Goal: Check status

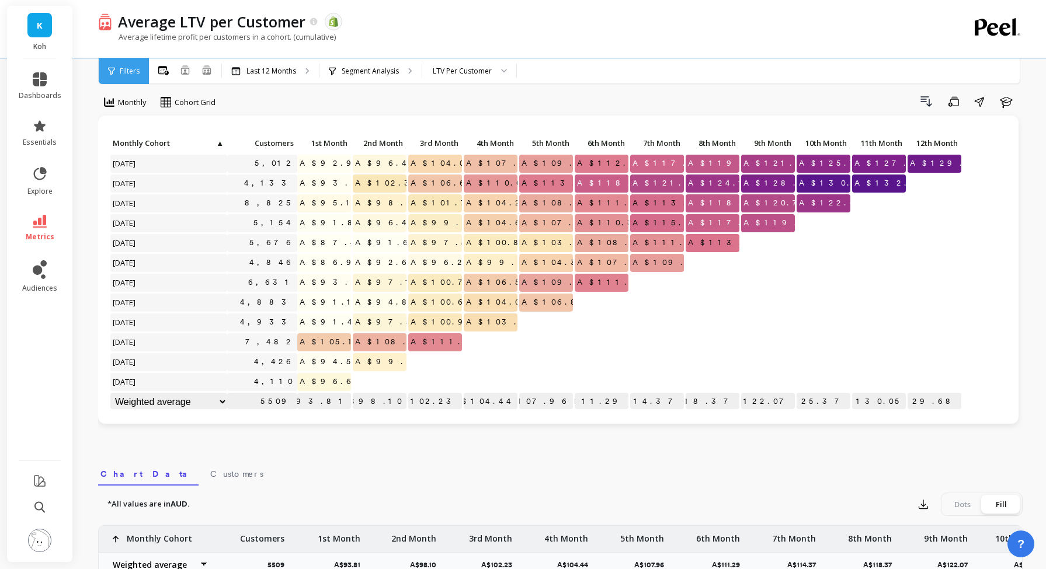
scroll to position [1, 0]
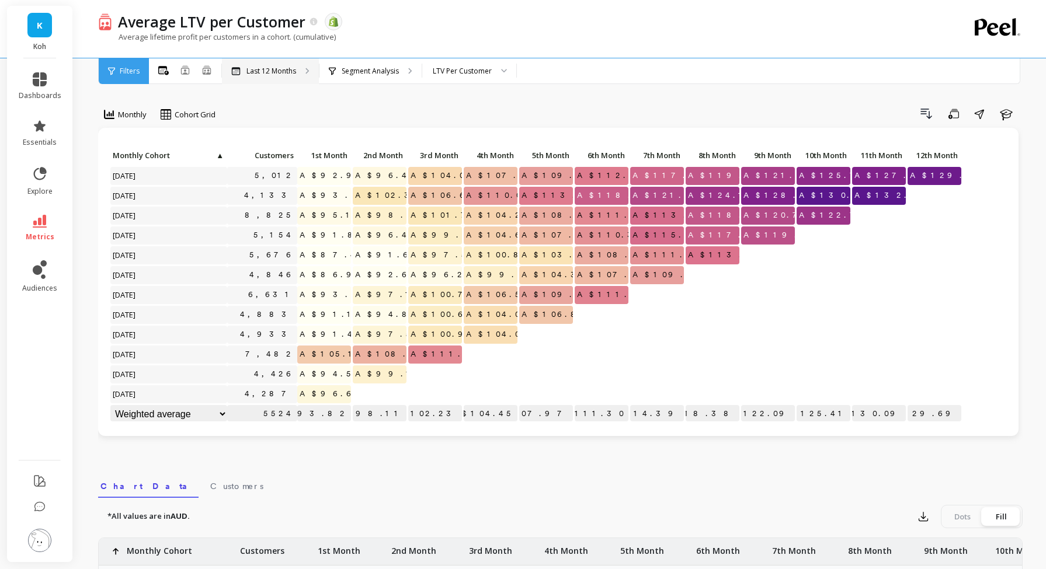
click at [285, 74] on p "Last 12 Months" at bounding box center [271, 71] width 50 height 9
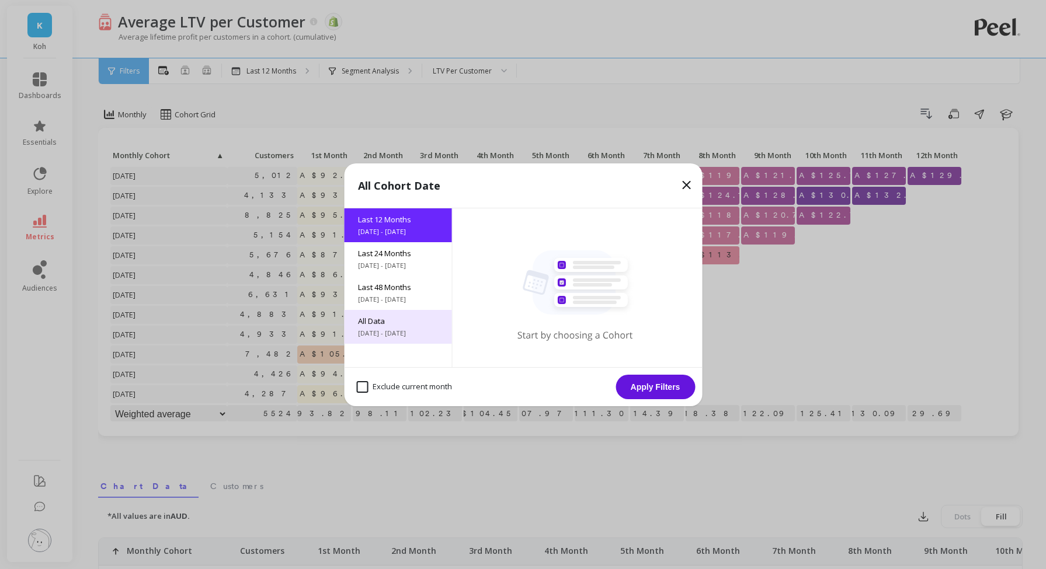
click at [377, 335] on span "4/26/2017 - 8/26/2025" at bounding box center [397, 333] width 79 height 9
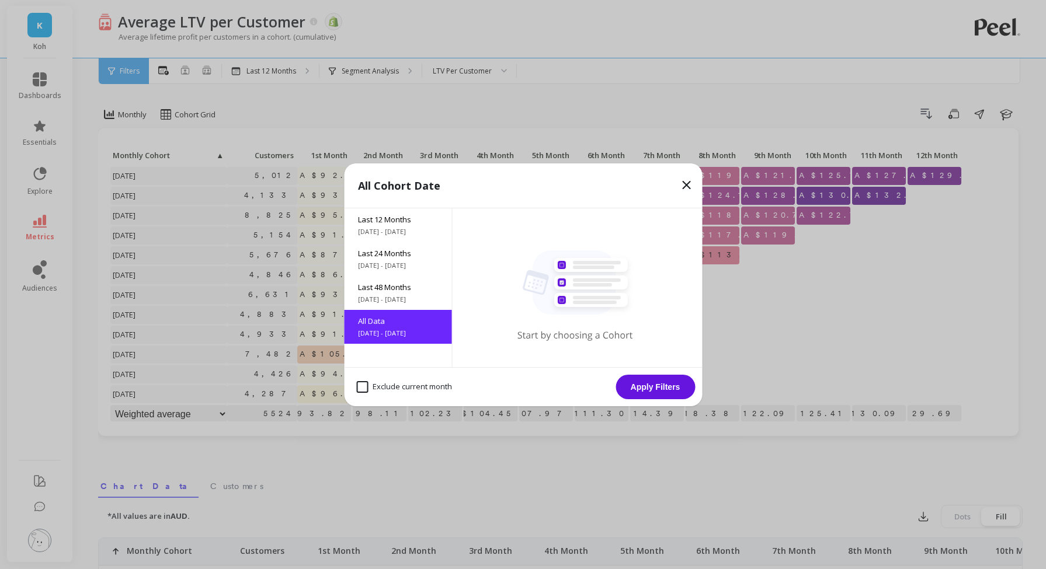
click at [644, 391] on button "Apply Filters" at bounding box center [654, 387] width 79 height 25
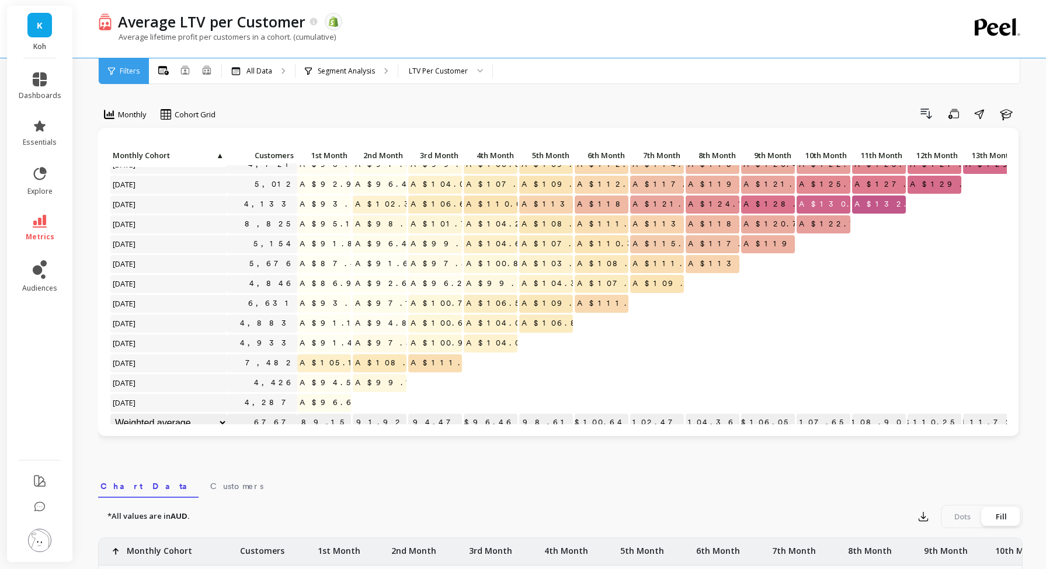
scroll to position [715, 0]
